Goal: Find specific page/section: Find specific page/section

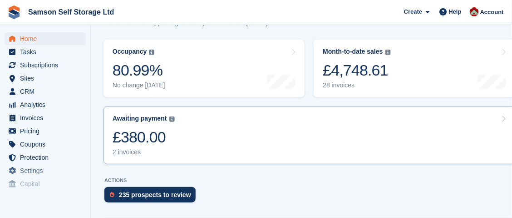
scroll to position [136, 0]
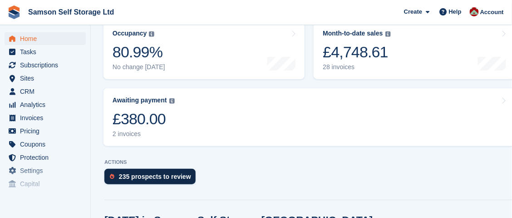
click at [134, 178] on div "235 prospects to review" at bounding box center [155, 176] width 72 height 7
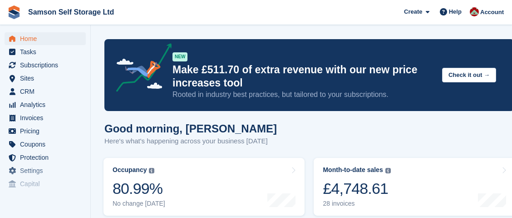
scroll to position [136, 0]
